Goal: Information Seeking & Learning: Learn about a topic

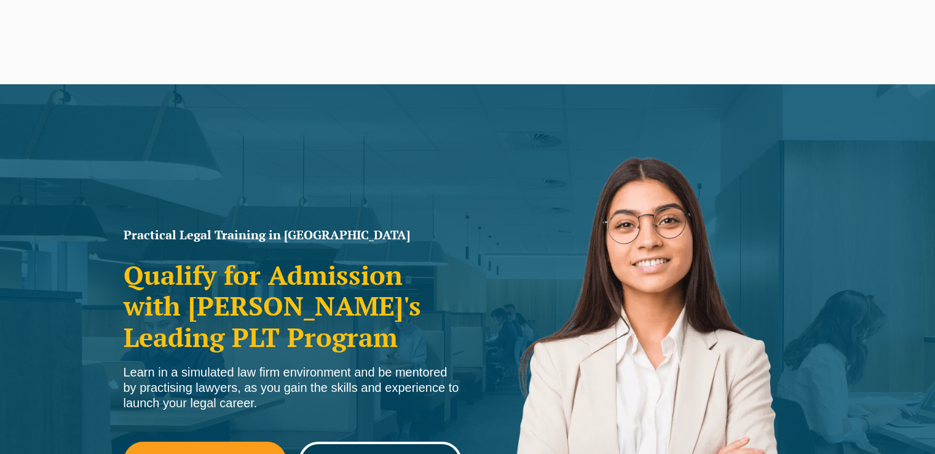
click at [337, 453] on span "PLT Program Dates" at bounding box center [379, 461] width 113 height 12
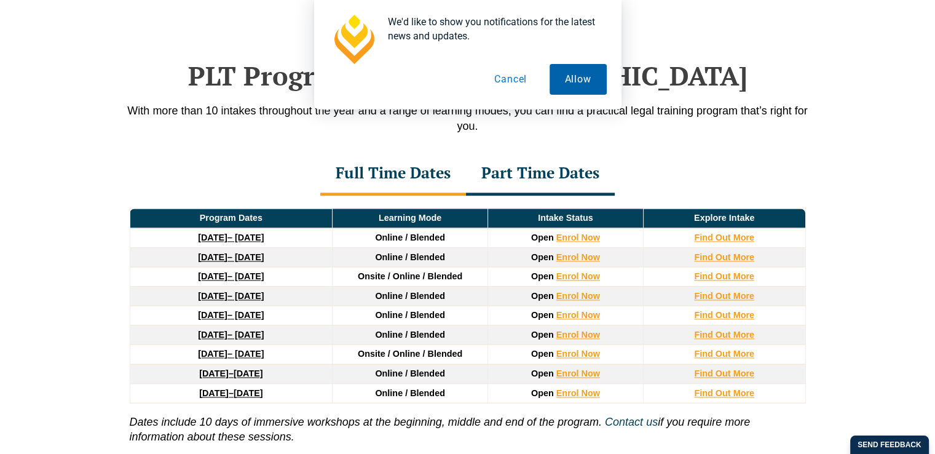
click at [570, 77] on button "Allow" at bounding box center [578, 79] width 57 height 31
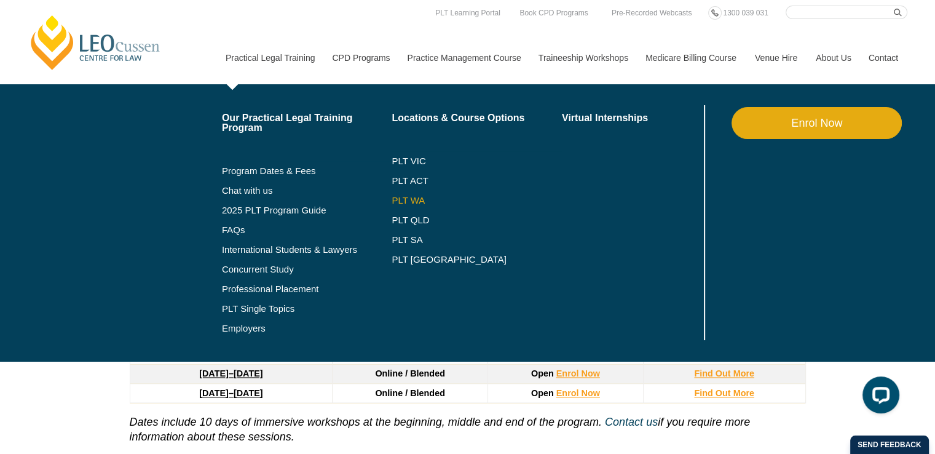
click at [401, 202] on link "PLT WA" at bounding box center [462, 200] width 140 height 10
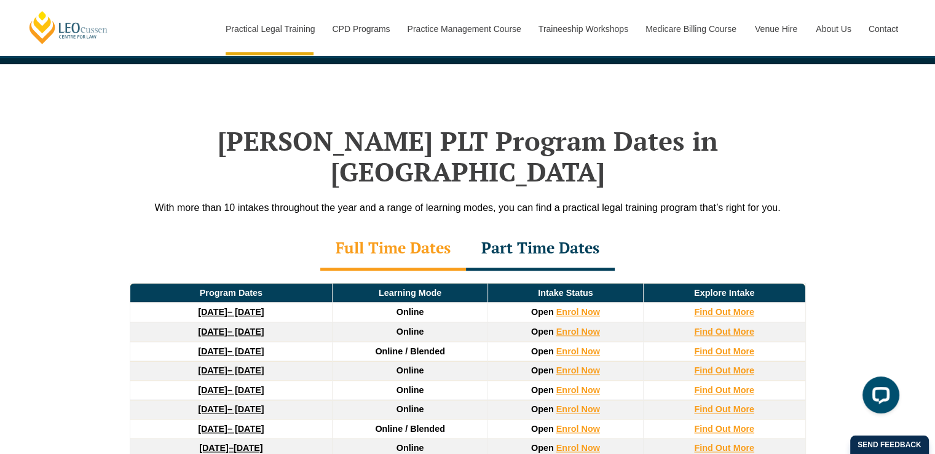
click at [547, 227] on div "Part Time Dates" at bounding box center [540, 248] width 149 height 43
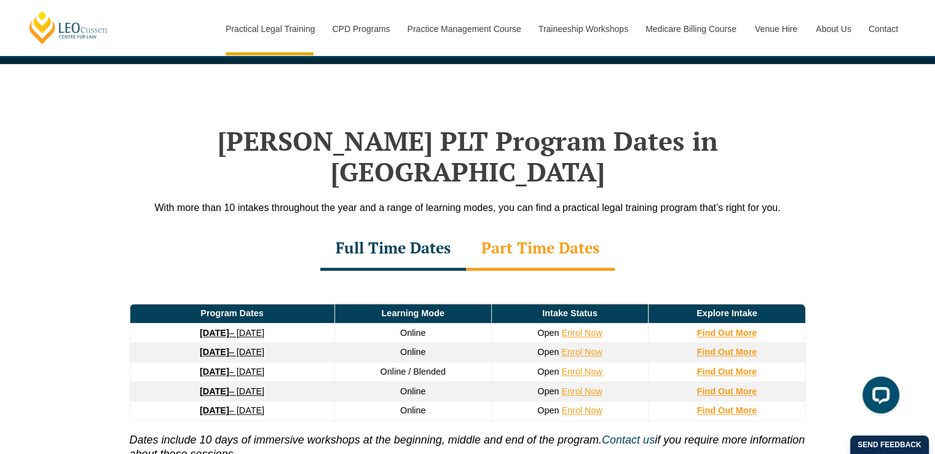
click at [411, 227] on div "Full Time Dates" at bounding box center [393, 248] width 146 height 43
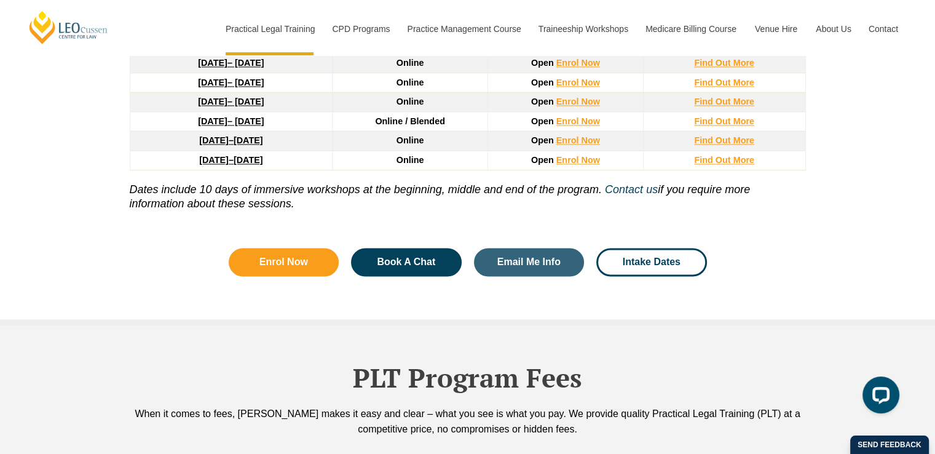
scroll to position [2028, 0]
